Goal: Navigation & Orientation: Find specific page/section

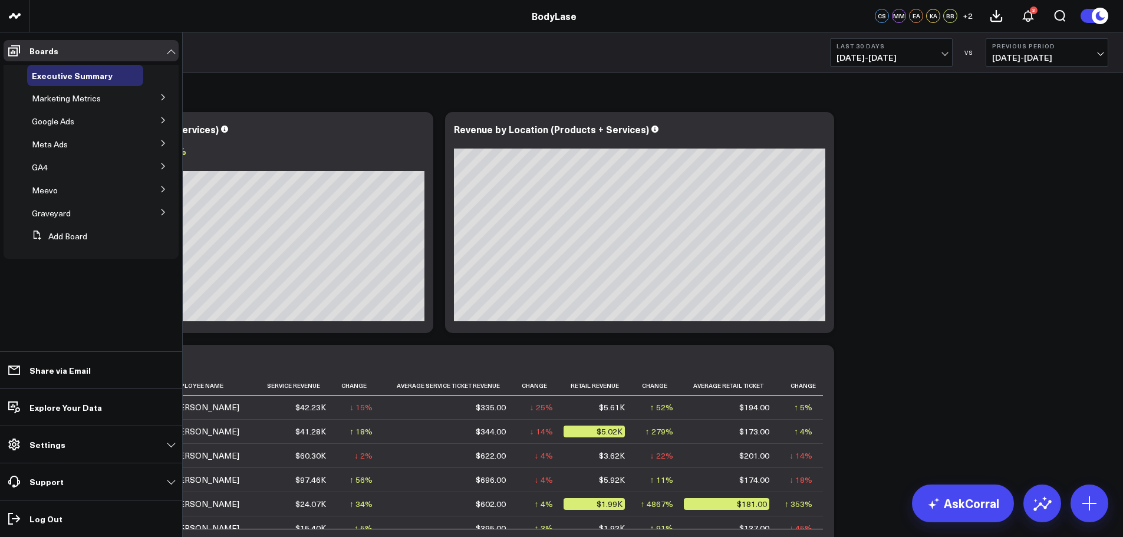
click at [163, 206] on button at bounding box center [163, 212] width 31 height 18
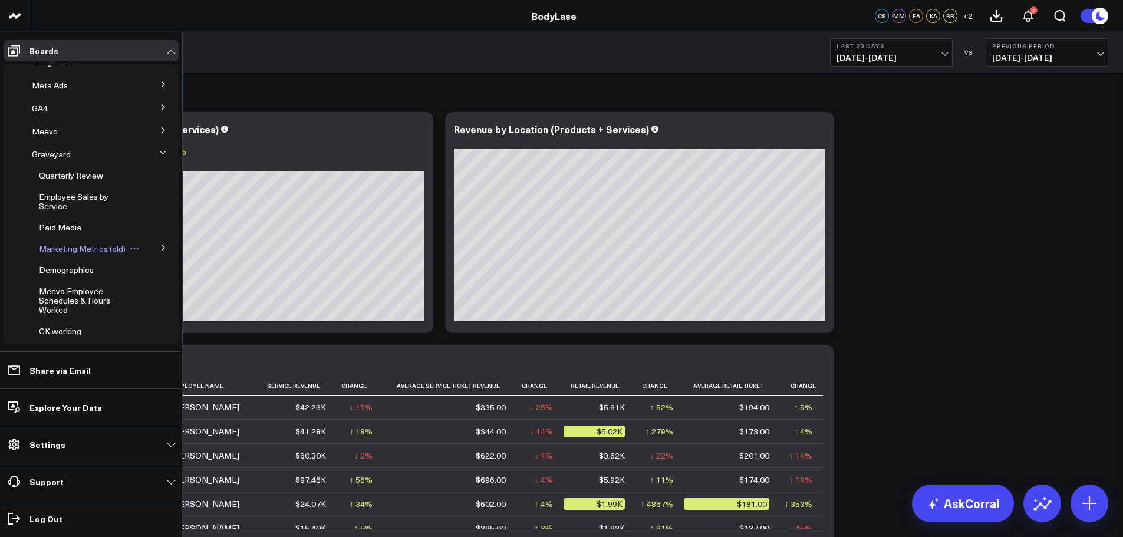
scroll to position [108, 0]
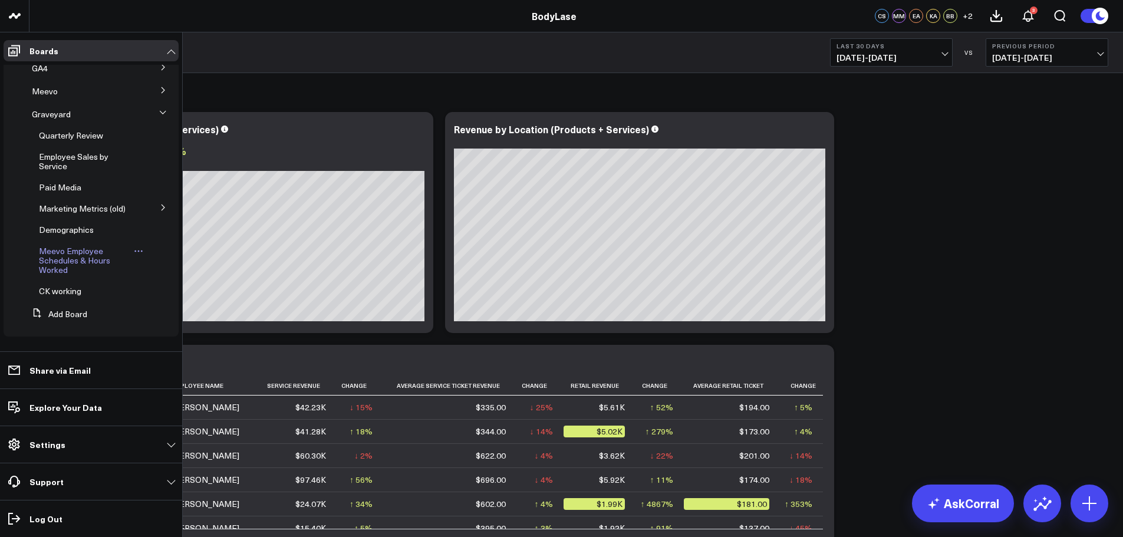
click at [80, 256] on span "Meevo Employee Schedules & Hours Worked" at bounding box center [74, 260] width 71 height 30
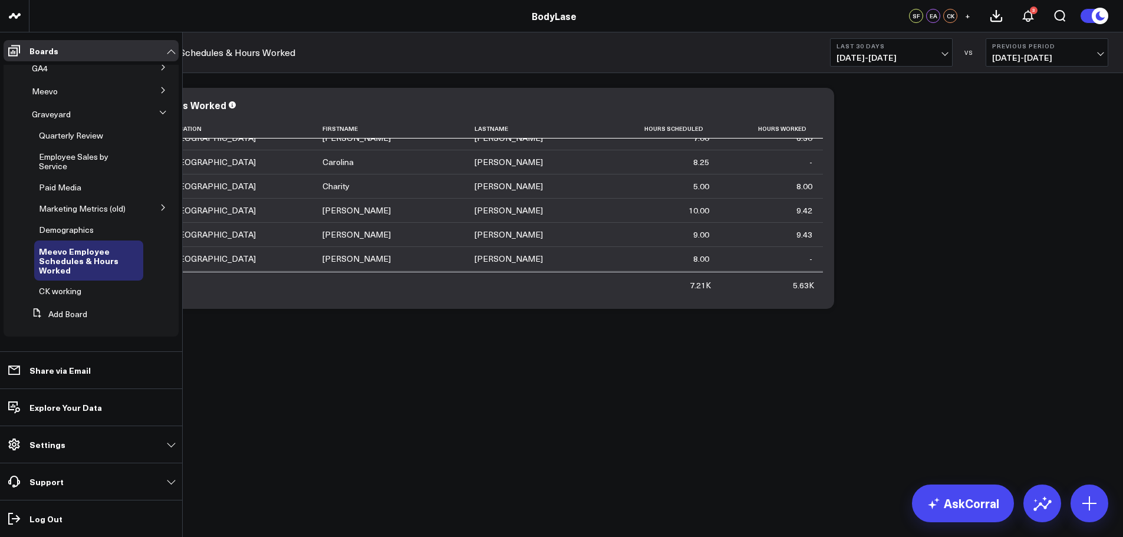
scroll to position [80, 0]
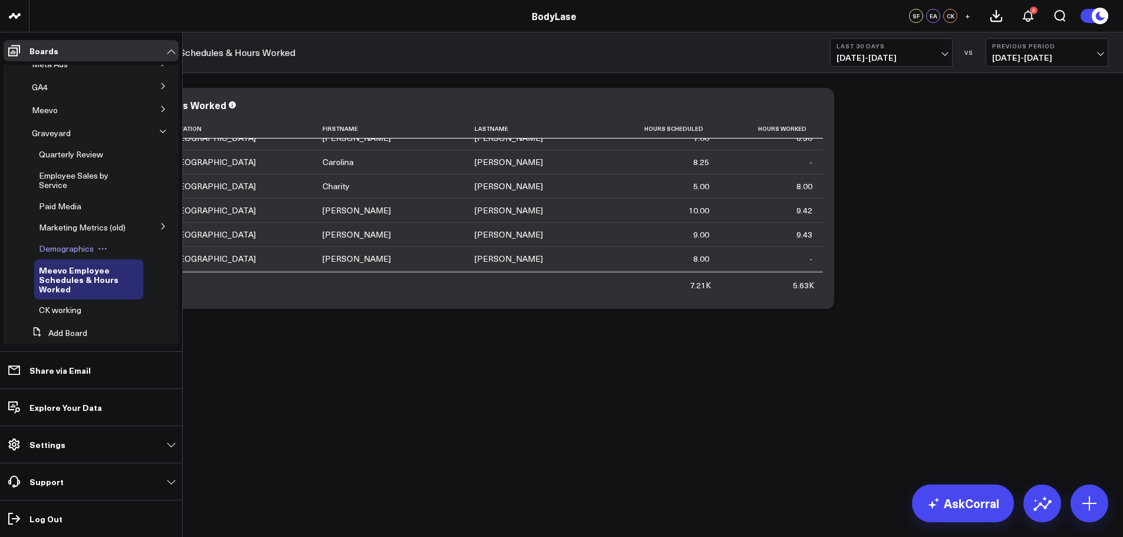
click at [62, 253] on span "Demographics" at bounding box center [66, 248] width 55 height 11
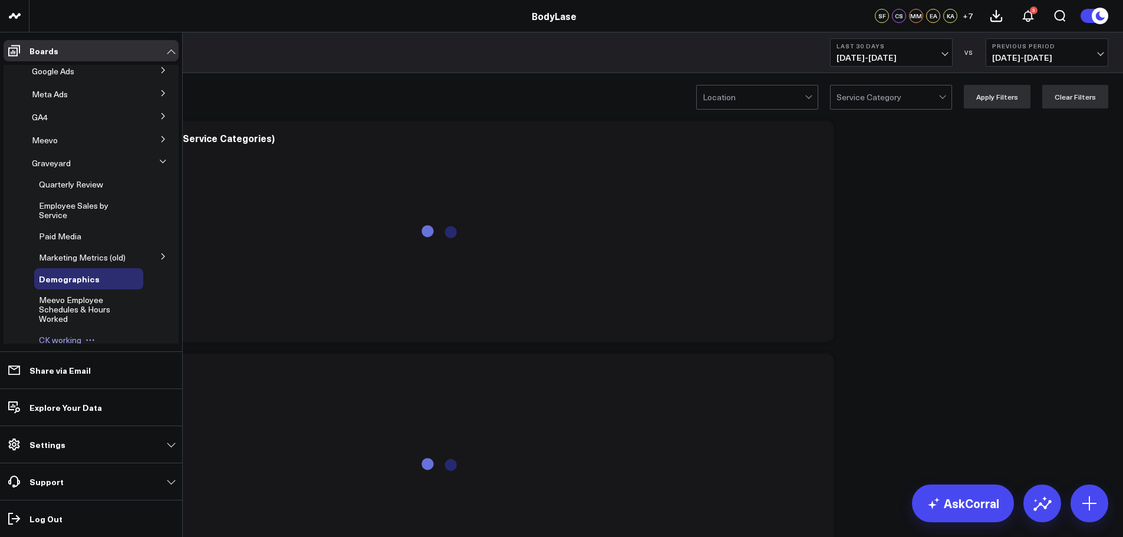
scroll to position [50, 0]
click at [69, 211] on span "Employee Sales by Service" at bounding box center [74, 210] width 70 height 21
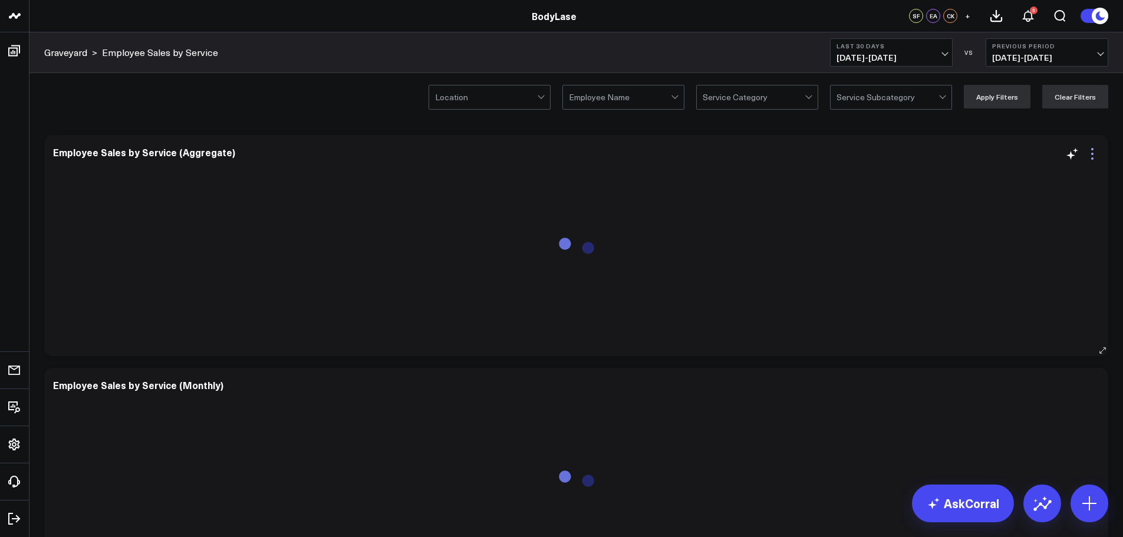
click at [1094, 157] on icon at bounding box center [1092, 154] width 14 height 14
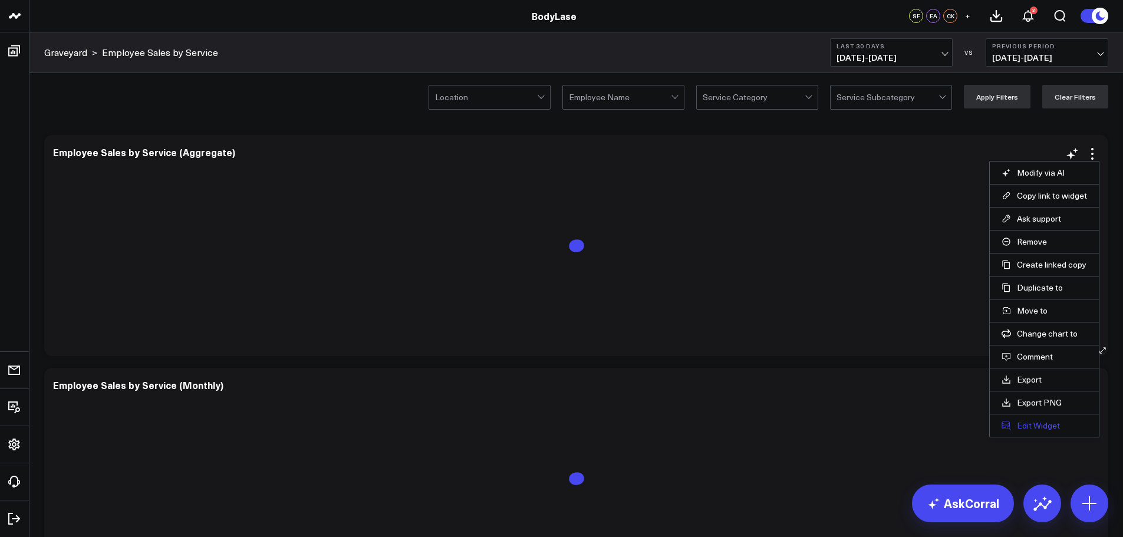
click at [1052, 426] on button "Edit Widget" at bounding box center [1043, 425] width 85 height 11
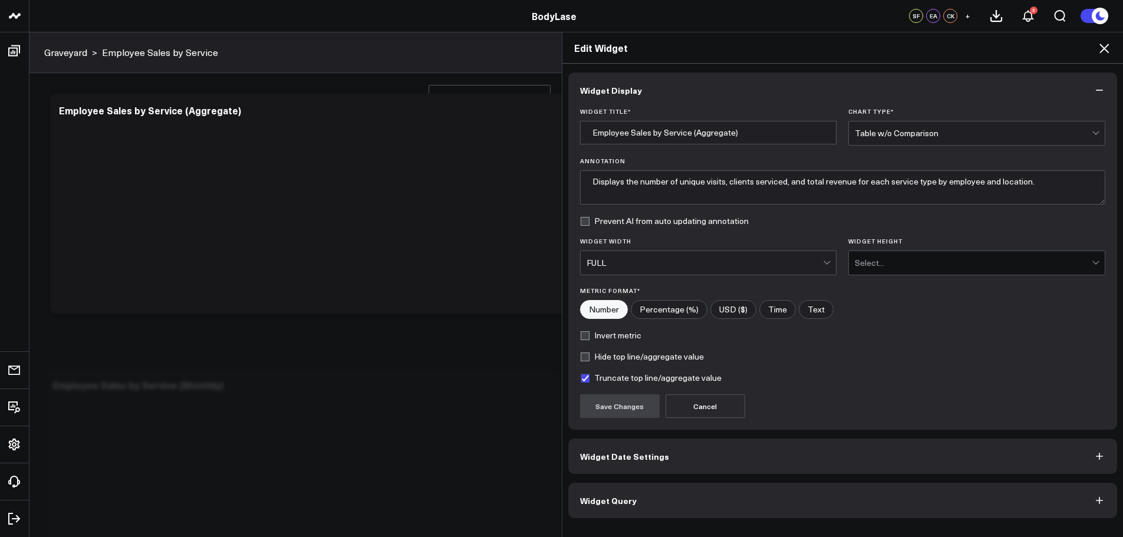
click at [690, 510] on button "Widget Query" at bounding box center [842, 500] width 549 height 35
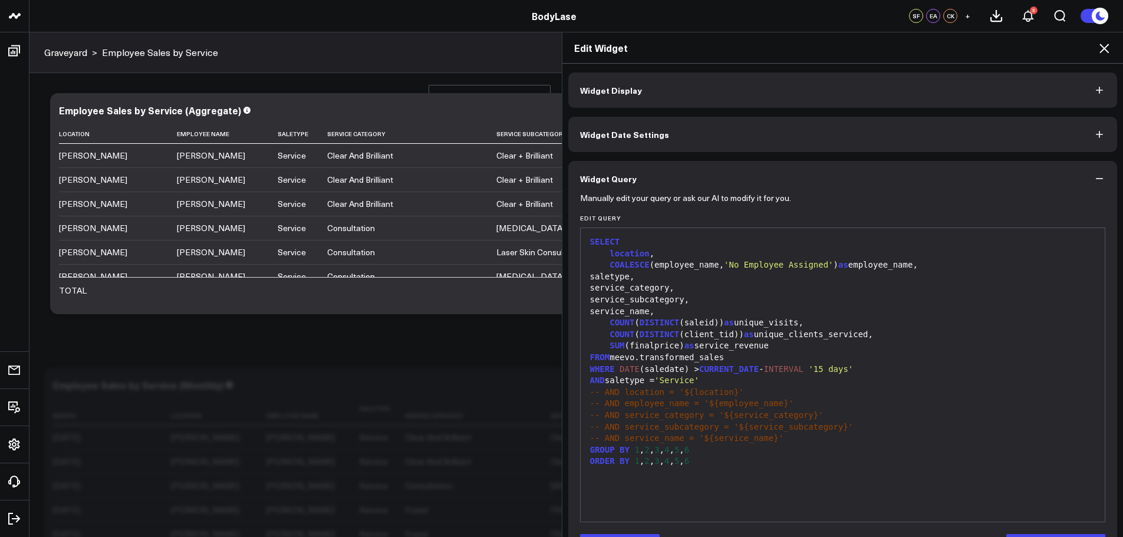
click at [1093, 51] on h2 "Edit Widget" at bounding box center [843, 47] width 538 height 13
click at [1102, 45] on icon at bounding box center [1104, 48] width 14 height 14
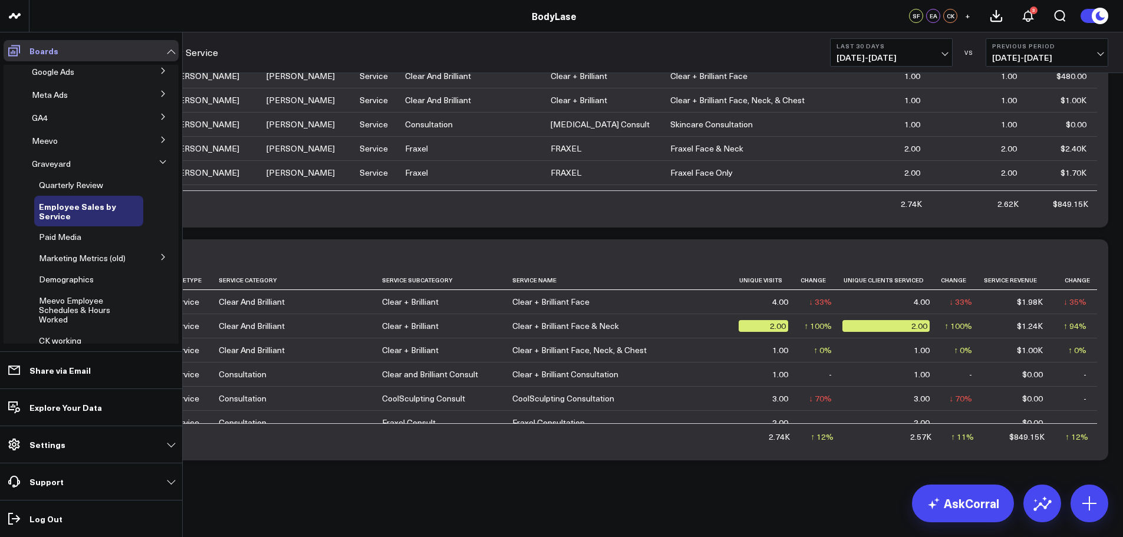
scroll to position [40, 0]
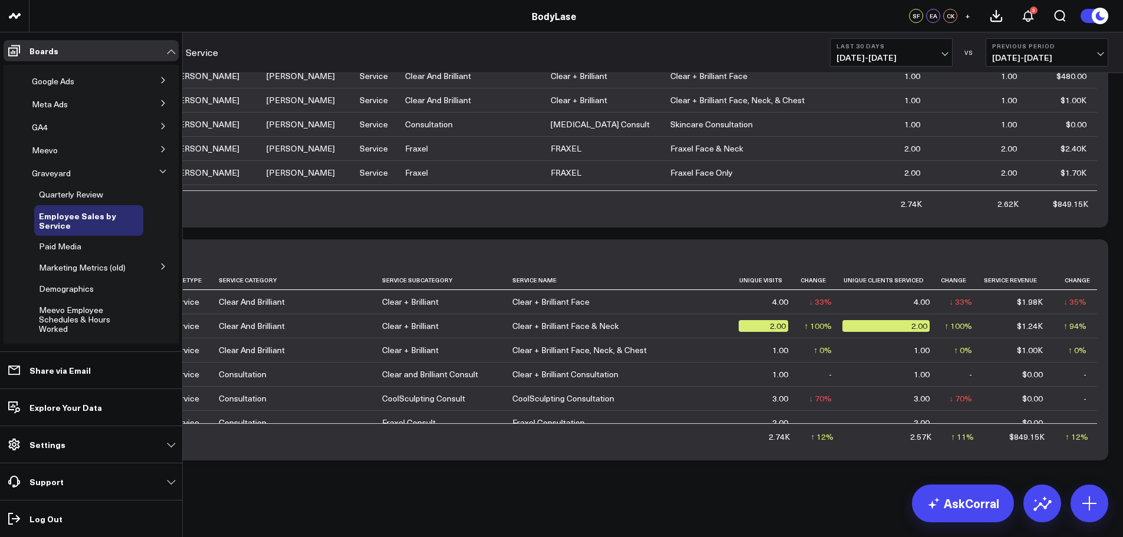
click at [153, 145] on button at bounding box center [163, 149] width 31 height 18
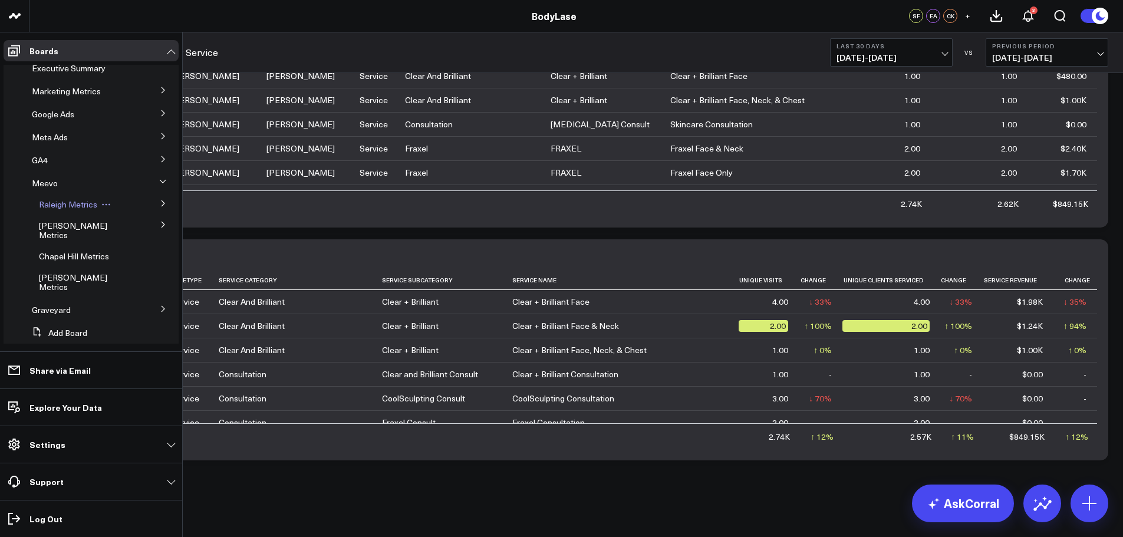
click at [54, 202] on span "Raleigh Metrics" at bounding box center [68, 204] width 58 height 11
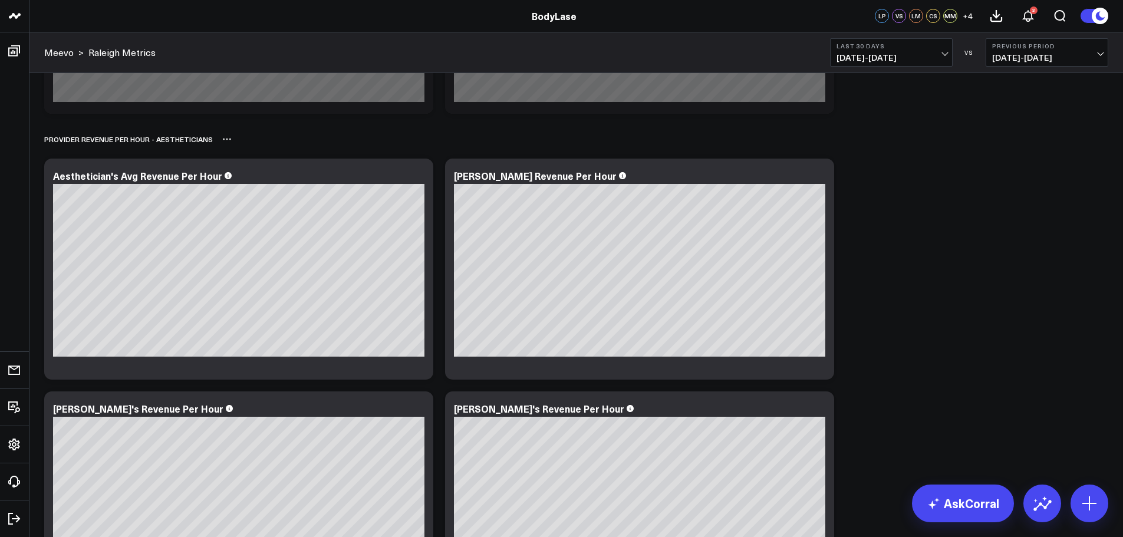
scroll to position [15570, 0]
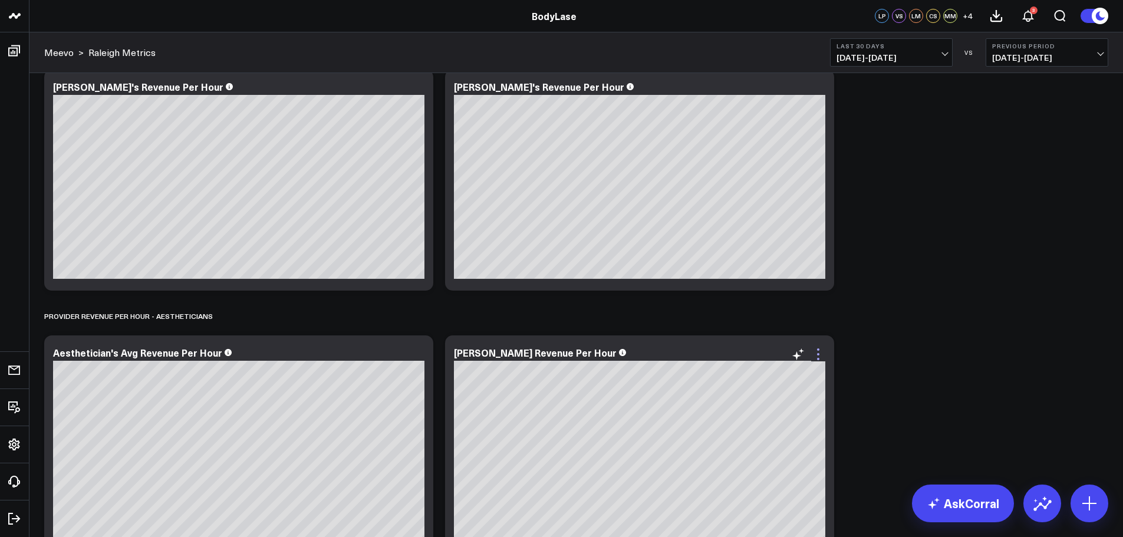
click at [823, 355] on icon at bounding box center [818, 354] width 14 height 14
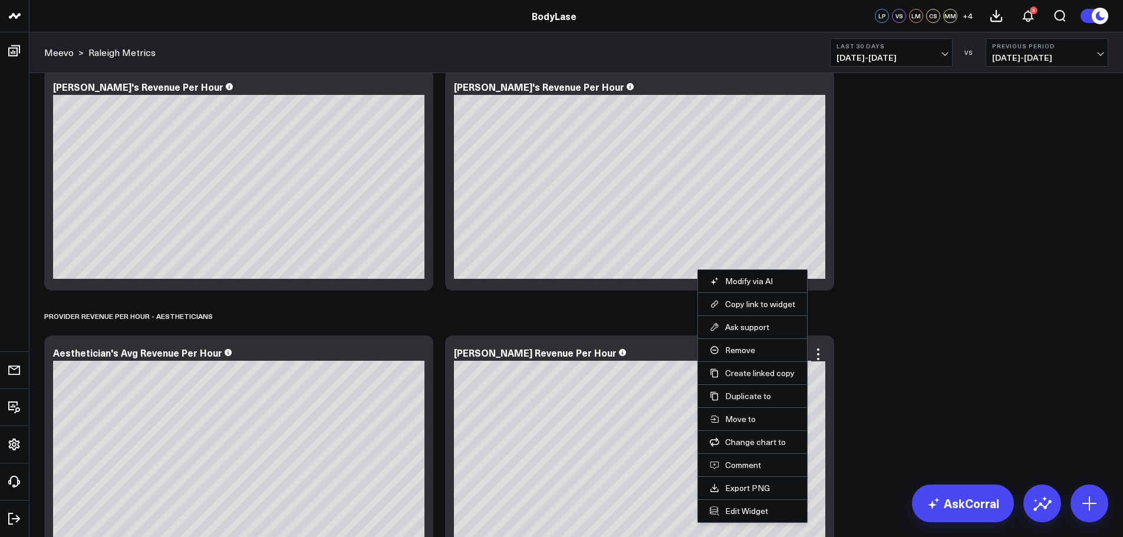
scroll to position [15559, 0]
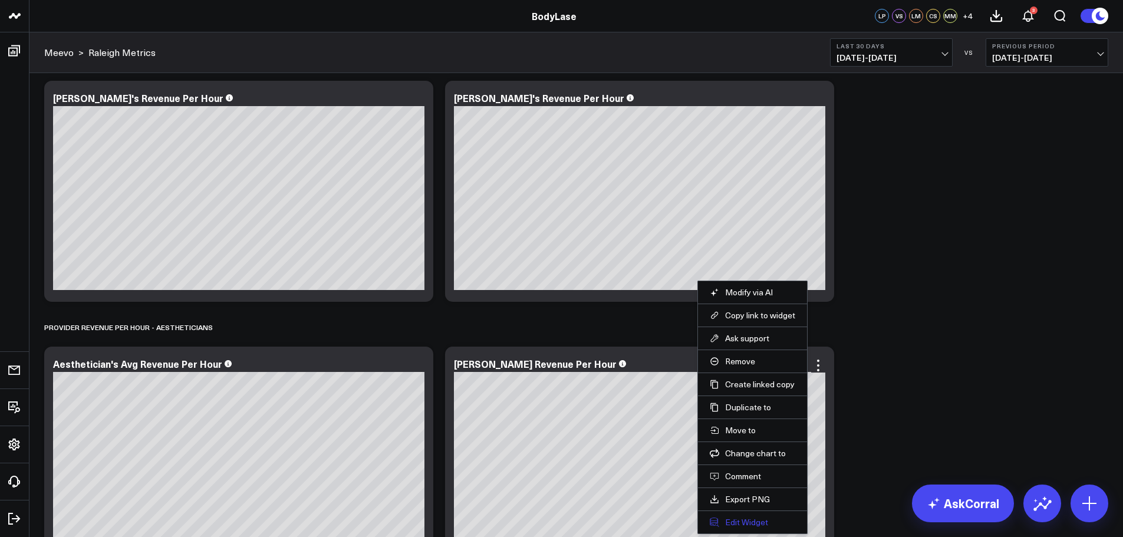
click at [764, 519] on button "Edit Widget" at bounding box center [752, 522] width 85 height 11
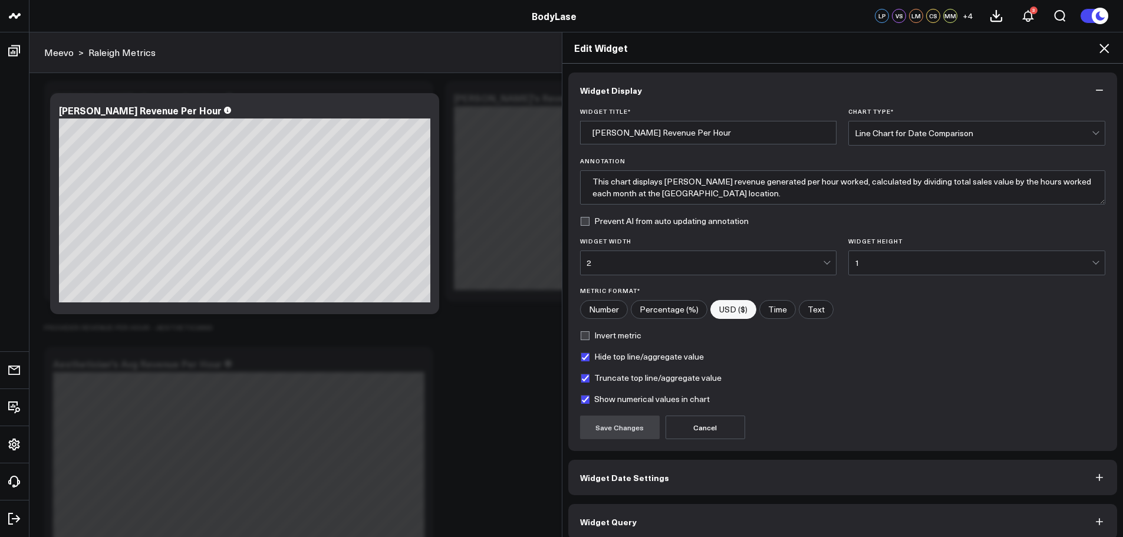
scroll to position [11, 0]
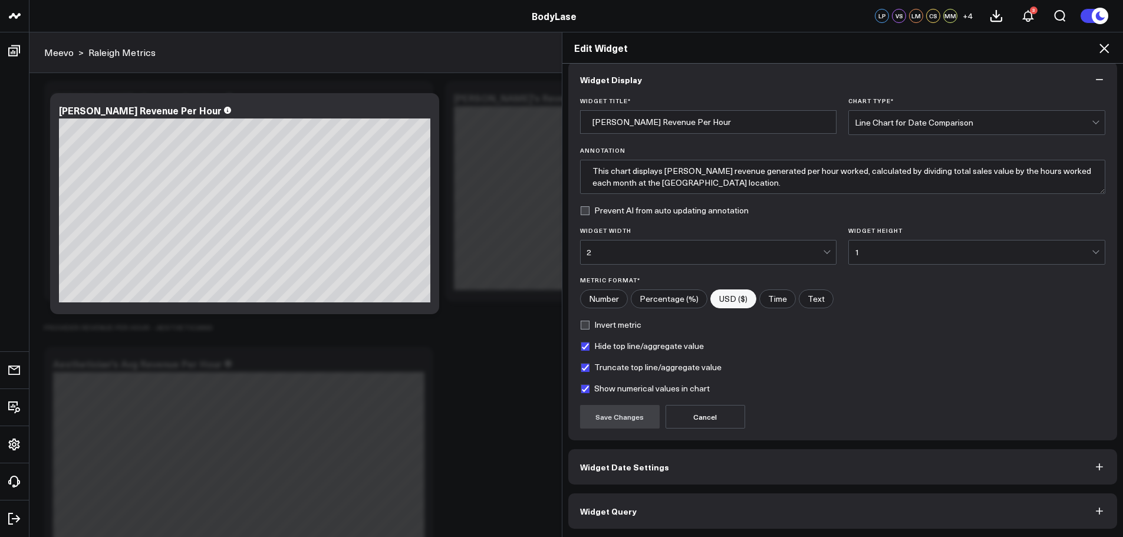
click at [777, 510] on button "Widget Query" at bounding box center [842, 510] width 549 height 35
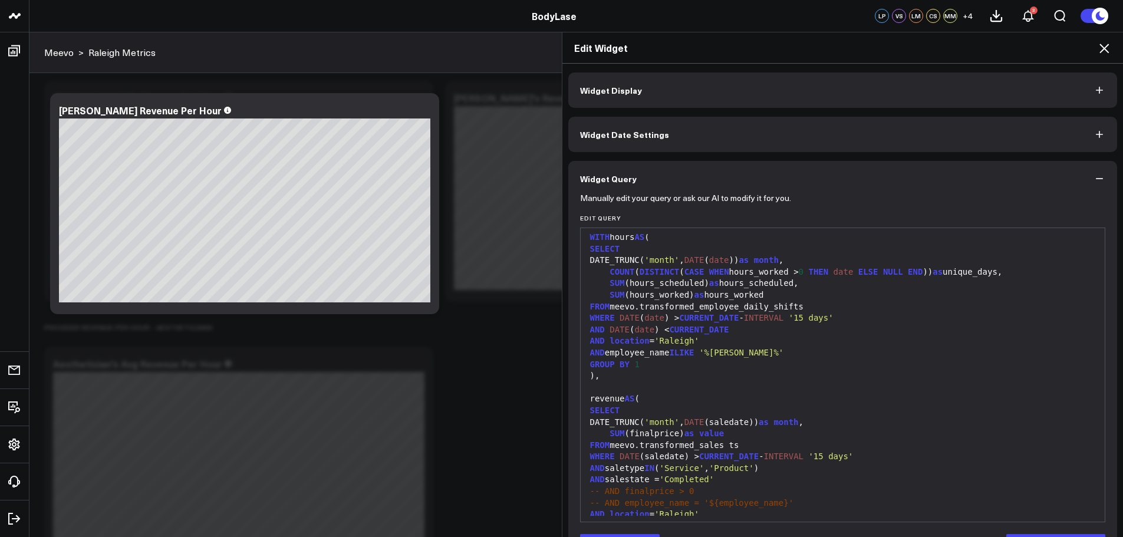
scroll to position [0, 0]
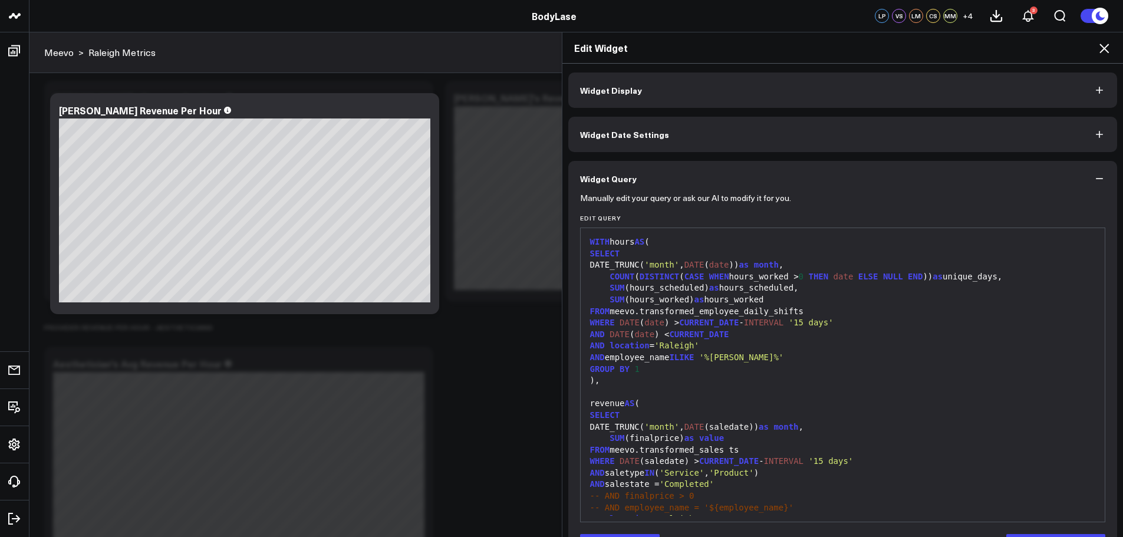
click at [1097, 174] on icon "button" at bounding box center [1099, 179] width 12 height 12
